Goal: Information Seeking & Learning: Learn about a topic

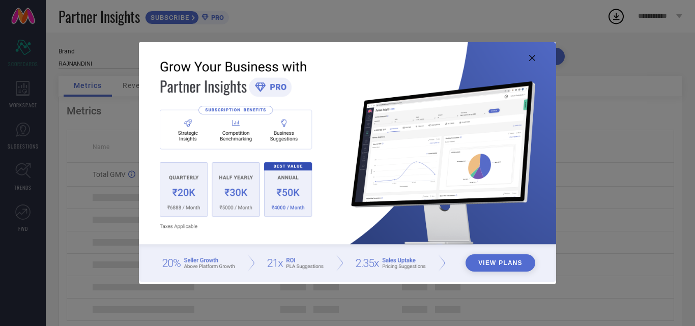
click at [532, 58] on icon at bounding box center [532, 58] width 6 height 6
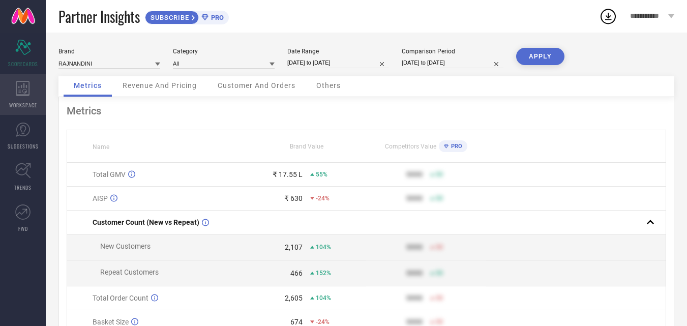
click at [16, 96] on div "WORKSPACE" at bounding box center [23, 94] width 46 height 41
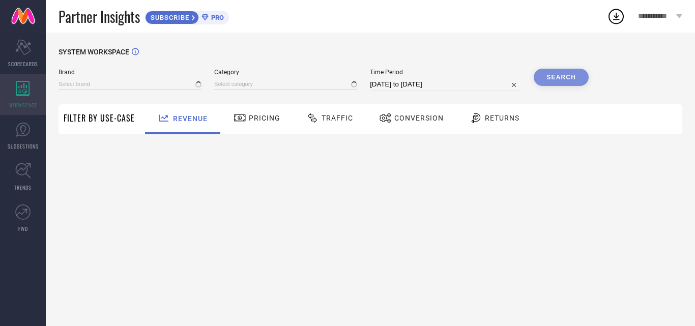
type input "RAJNANDINI"
type input "All"
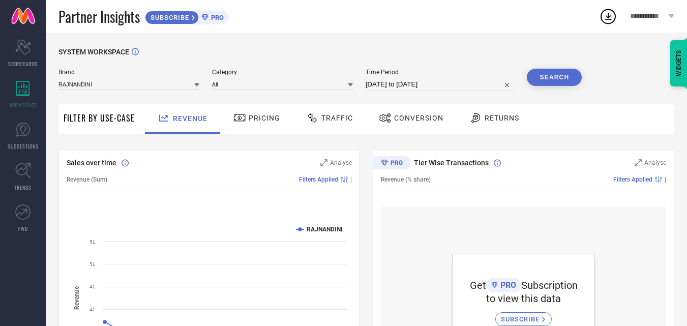
click at [247, 126] on div "Pricing" at bounding box center [257, 117] width 52 height 17
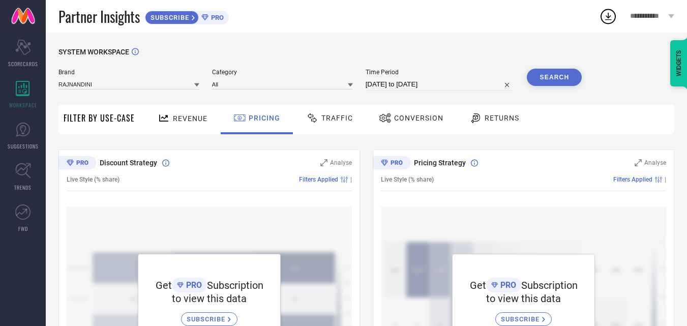
click at [324, 122] on span "Traffic" at bounding box center [337, 118] width 32 height 8
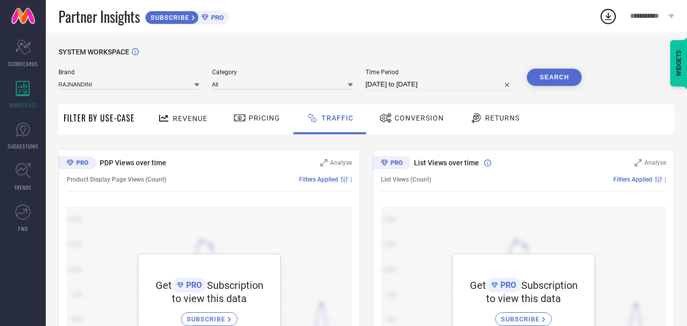
click at [417, 122] on span "Conversion" at bounding box center [419, 118] width 49 height 8
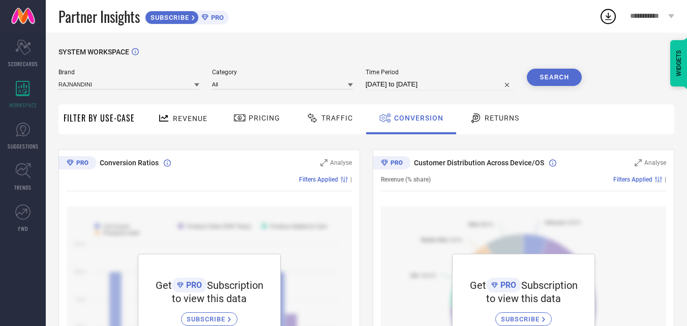
click at [485, 121] on span "Returns" at bounding box center [502, 118] width 35 height 8
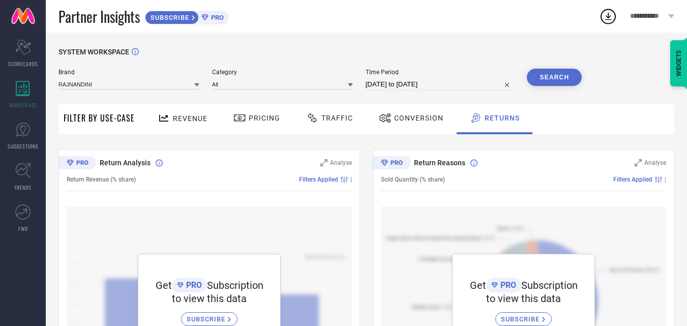
click at [424, 122] on span "Conversion" at bounding box center [418, 118] width 49 height 8
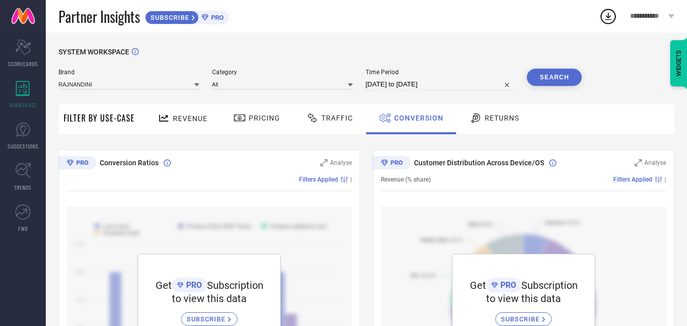
click at [309, 130] on div "Traffic" at bounding box center [329, 119] width 72 height 30
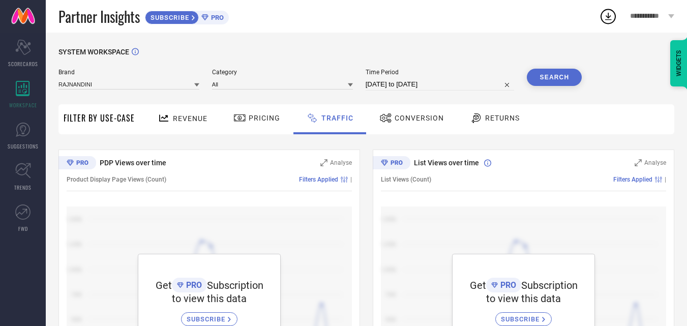
click at [262, 129] on div "Pricing" at bounding box center [257, 119] width 72 height 30
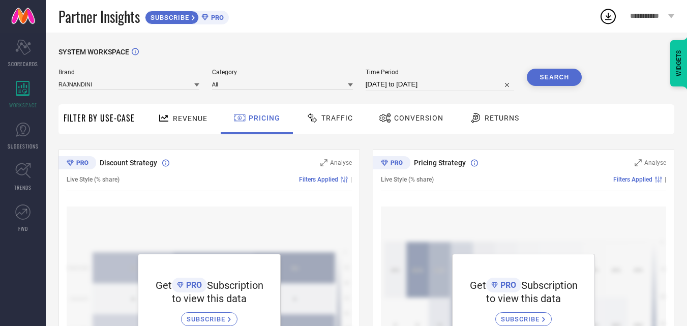
click at [101, 130] on div "Filter By Use-Case" at bounding box center [99, 119] width 71 height 30
click at [104, 124] on span "Filter By Use-Case" at bounding box center [99, 118] width 71 height 12
click at [8, 136] on link "SUGGESTIONS" at bounding box center [23, 135] width 46 height 41
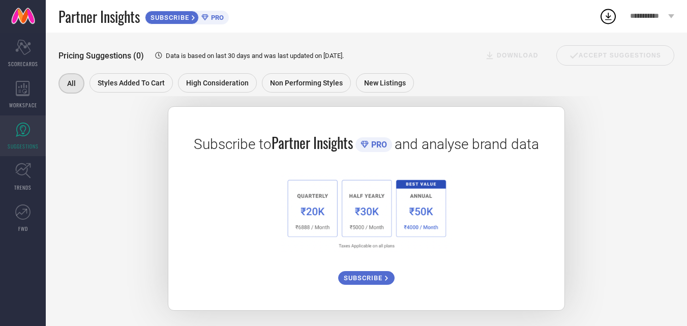
scroll to position [166, 0]
click at [136, 205] on div "Subscribe to Partner Insights PRO and analyse brand data SUBSCRIBE" at bounding box center [366, 196] width 616 height 230
click at [24, 169] on icon at bounding box center [22, 170] width 15 height 15
